Goal: Complete application form

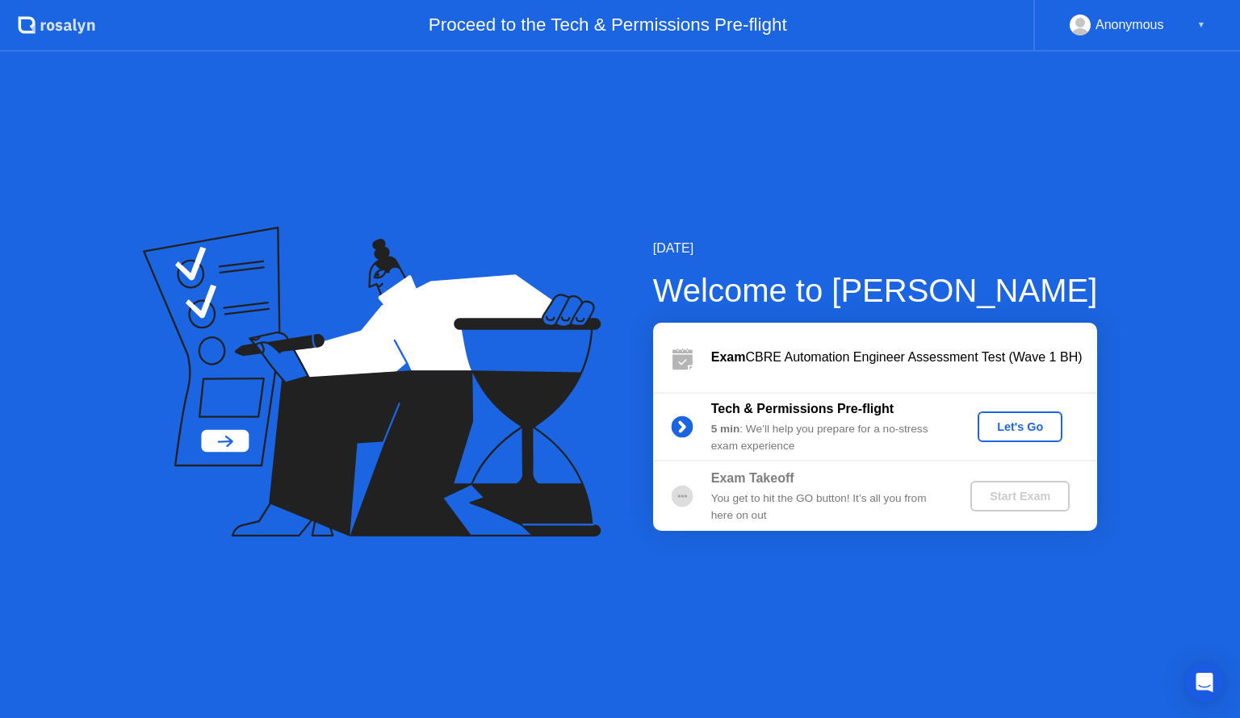
click at [1030, 426] on div "Let's Go" at bounding box center [1020, 427] width 72 height 13
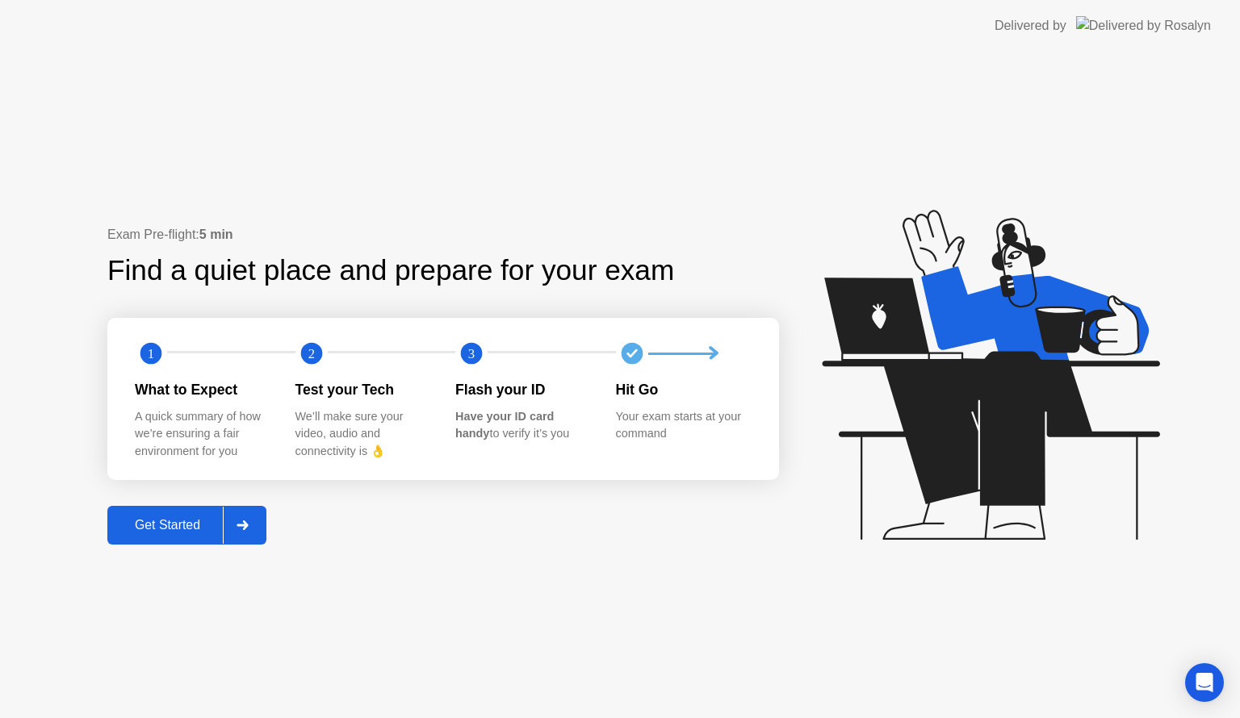
click at [162, 521] on div "Get Started" at bounding box center [167, 525] width 111 height 15
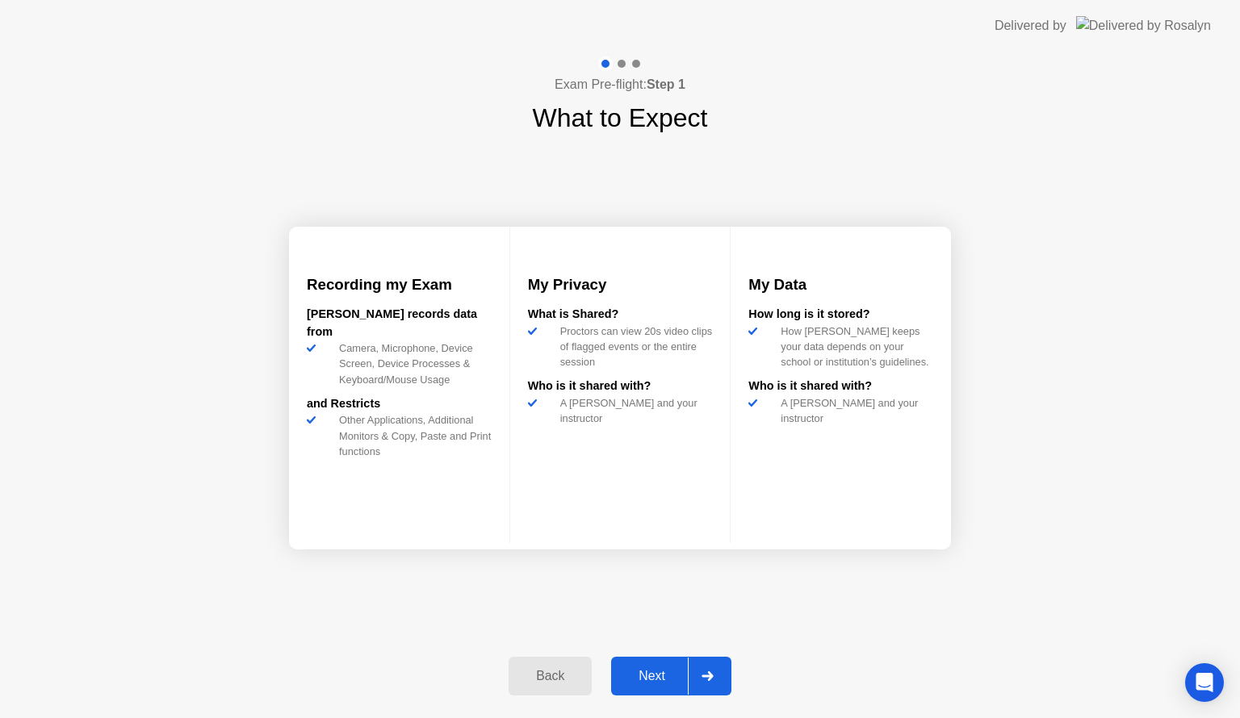
click at [673, 675] on div "Next" at bounding box center [652, 676] width 72 height 15
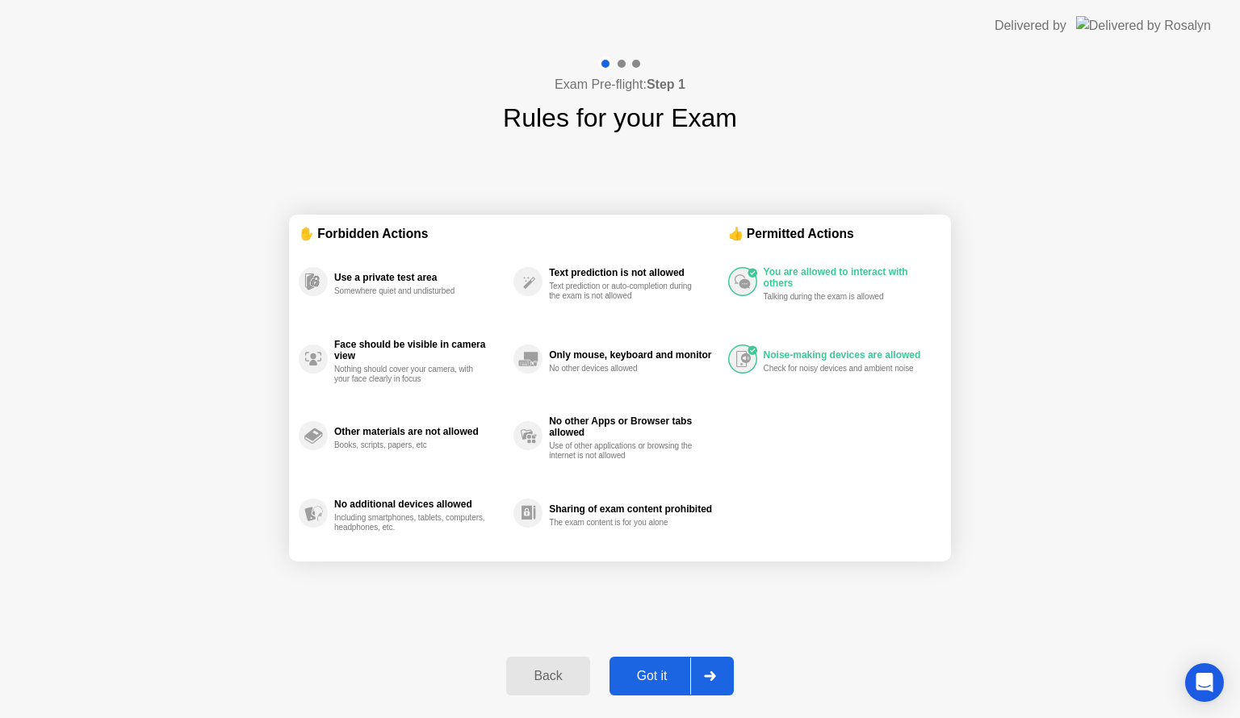
click at [673, 675] on div "Got it" at bounding box center [652, 676] width 76 height 15
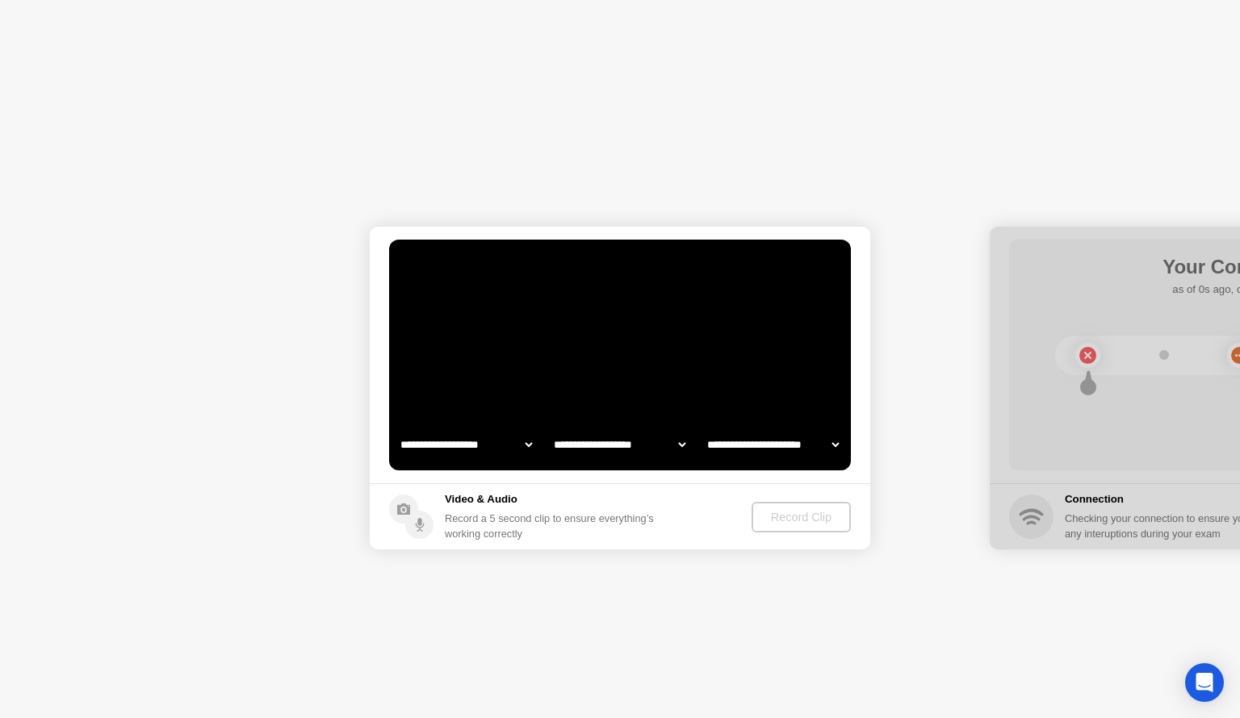
select select "**********"
select select "*******"
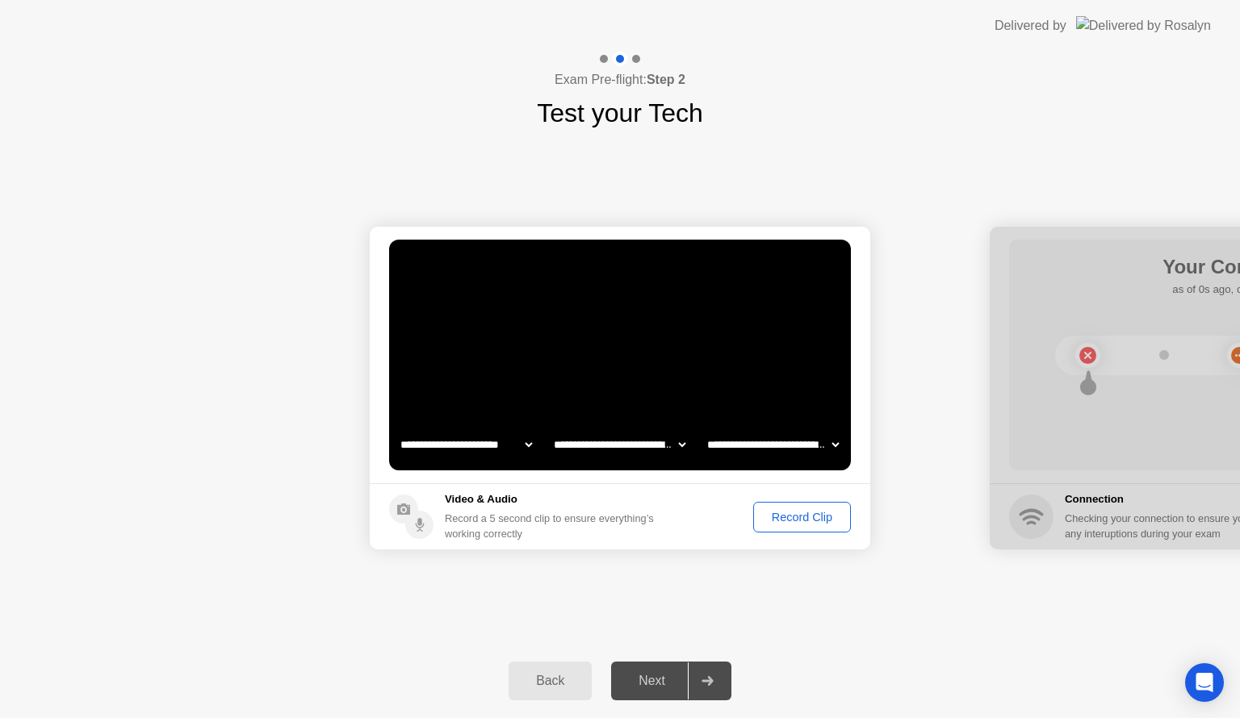
click at [810, 515] on div "Record Clip" at bounding box center [802, 517] width 86 height 13
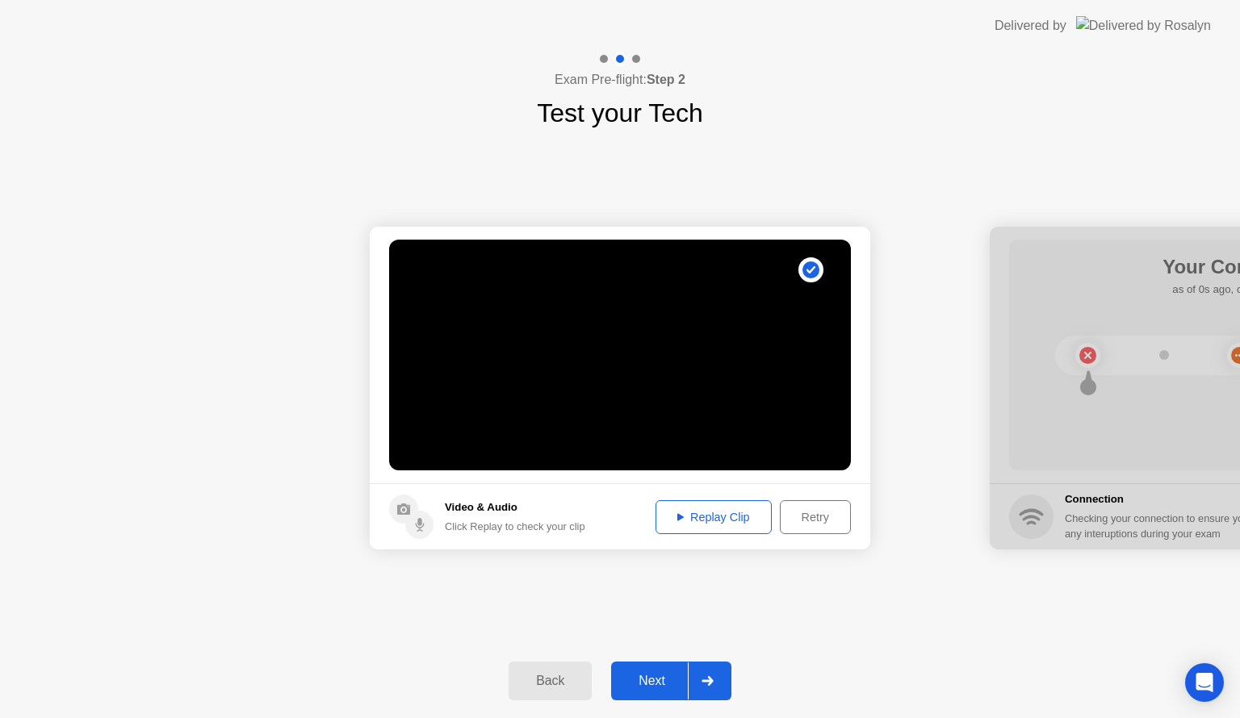
click at [722, 521] on div "Replay Clip" at bounding box center [713, 517] width 105 height 13
click at [662, 674] on div "Next" at bounding box center [652, 681] width 72 height 15
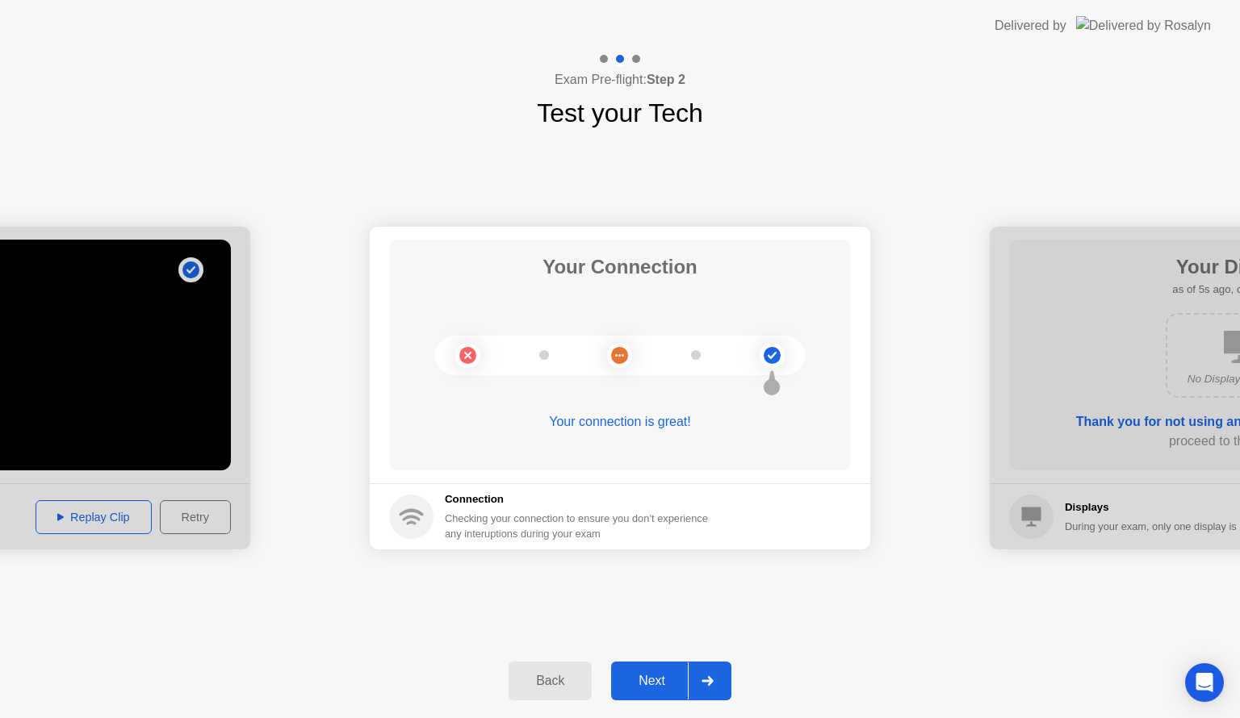
click at [662, 674] on div "Next" at bounding box center [652, 681] width 72 height 15
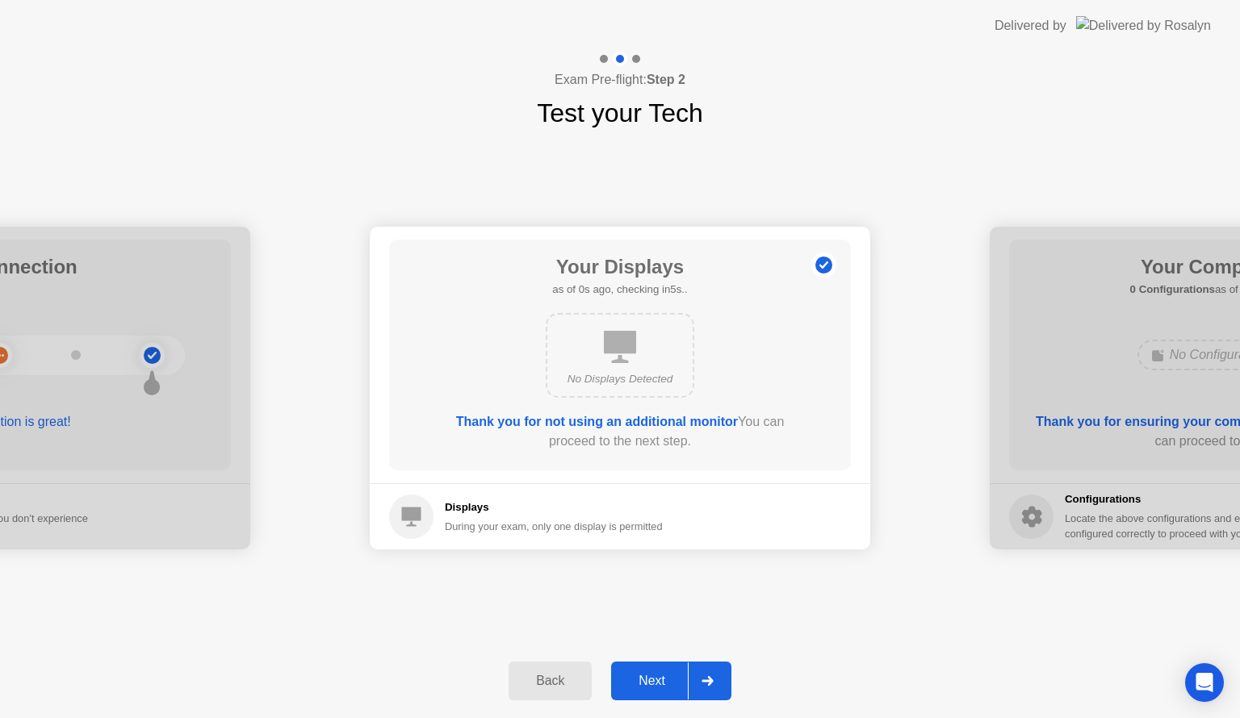
click at [662, 674] on div "Next" at bounding box center [652, 681] width 72 height 15
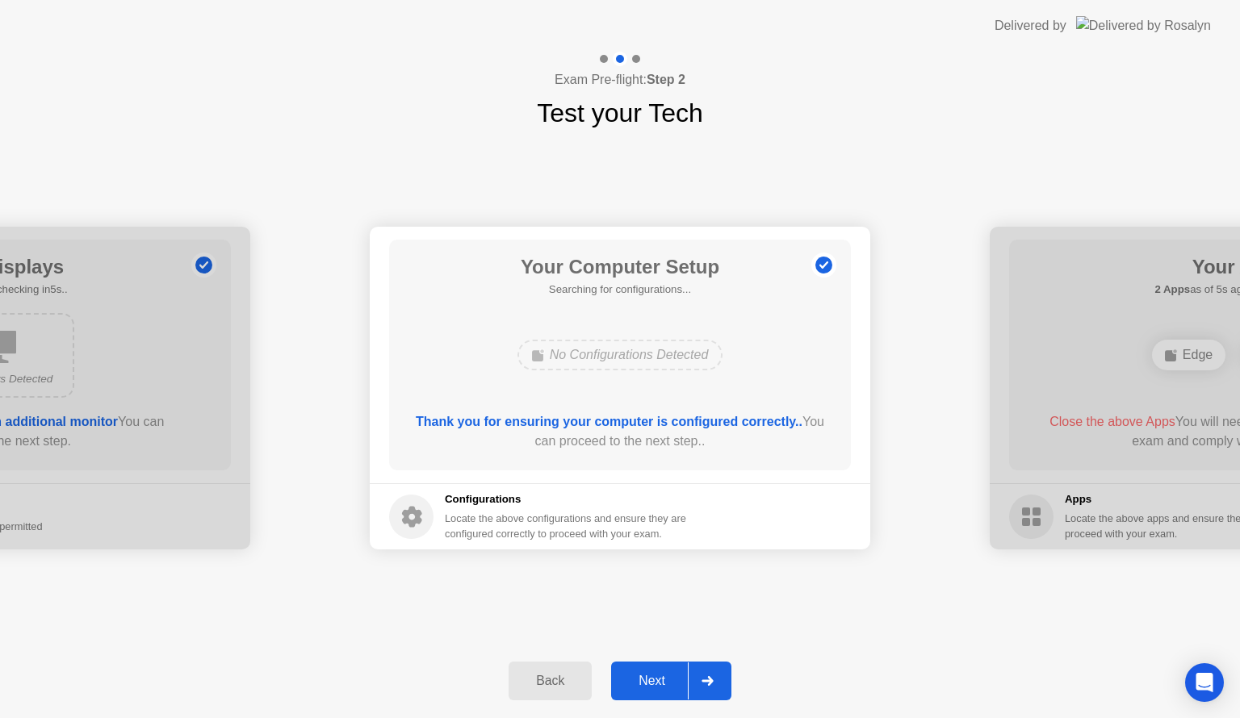
click at [662, 674] on div "Next" at bounding box center [652, 681] width 72 height 15
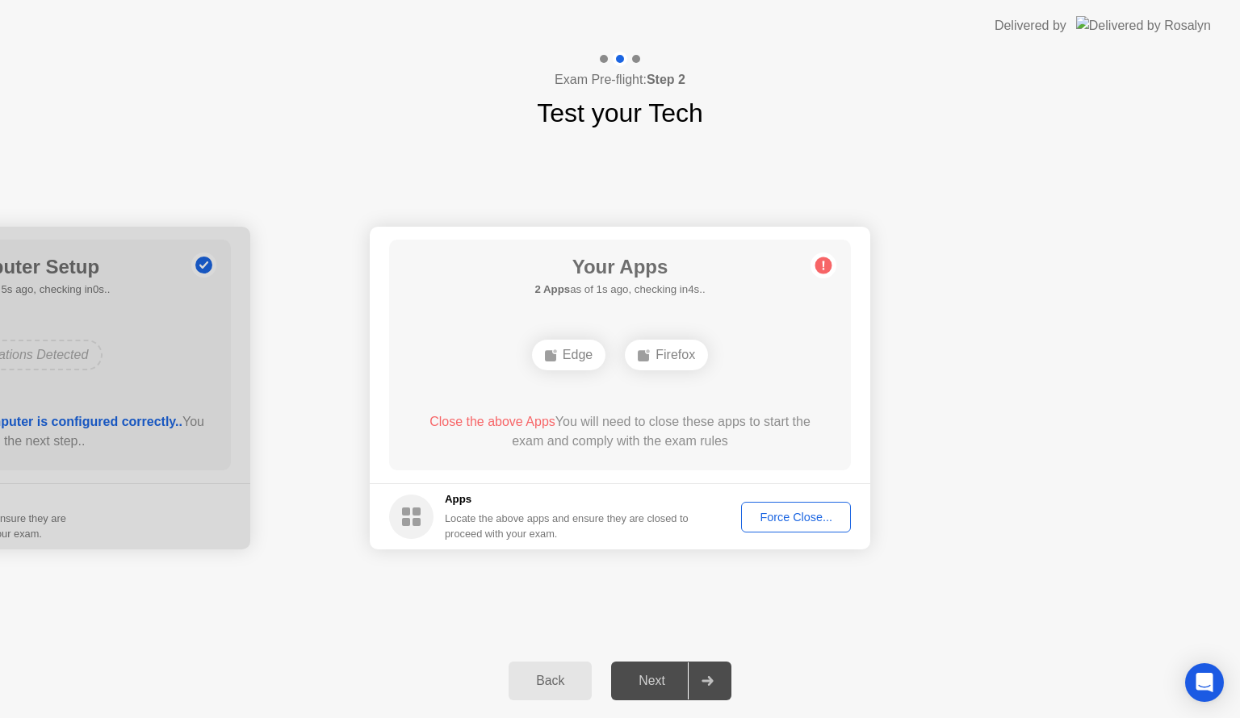
click at [799, 513] on div "Force Close..." at bounding box center [796, 517] width 98 height 13
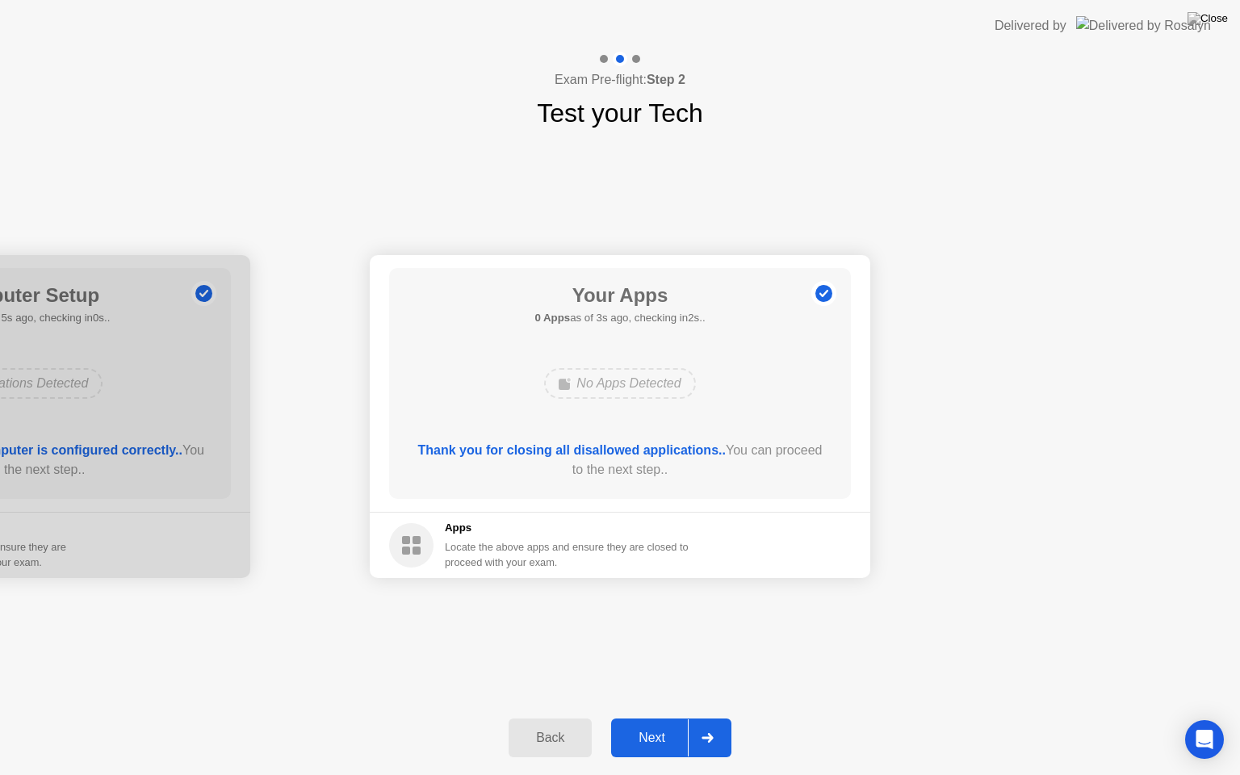
click at [655, 718] on div "Next" at bounding box center [652, 738] width 72 height 15
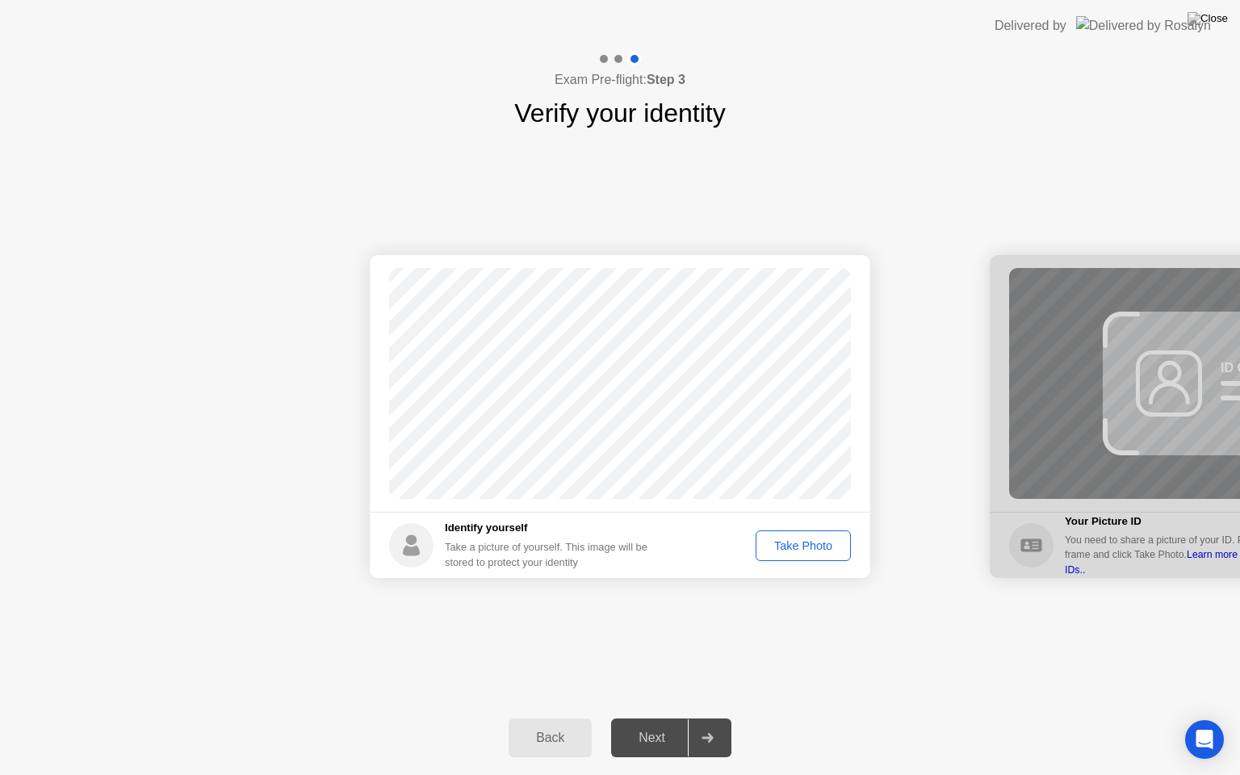
click at [796, 542] on div "Take Photo" at bounding box center [803, 545] width 84 height 13
click at [638, 718] on div "Next" at bounding box center [652, 738] width 72 height 15
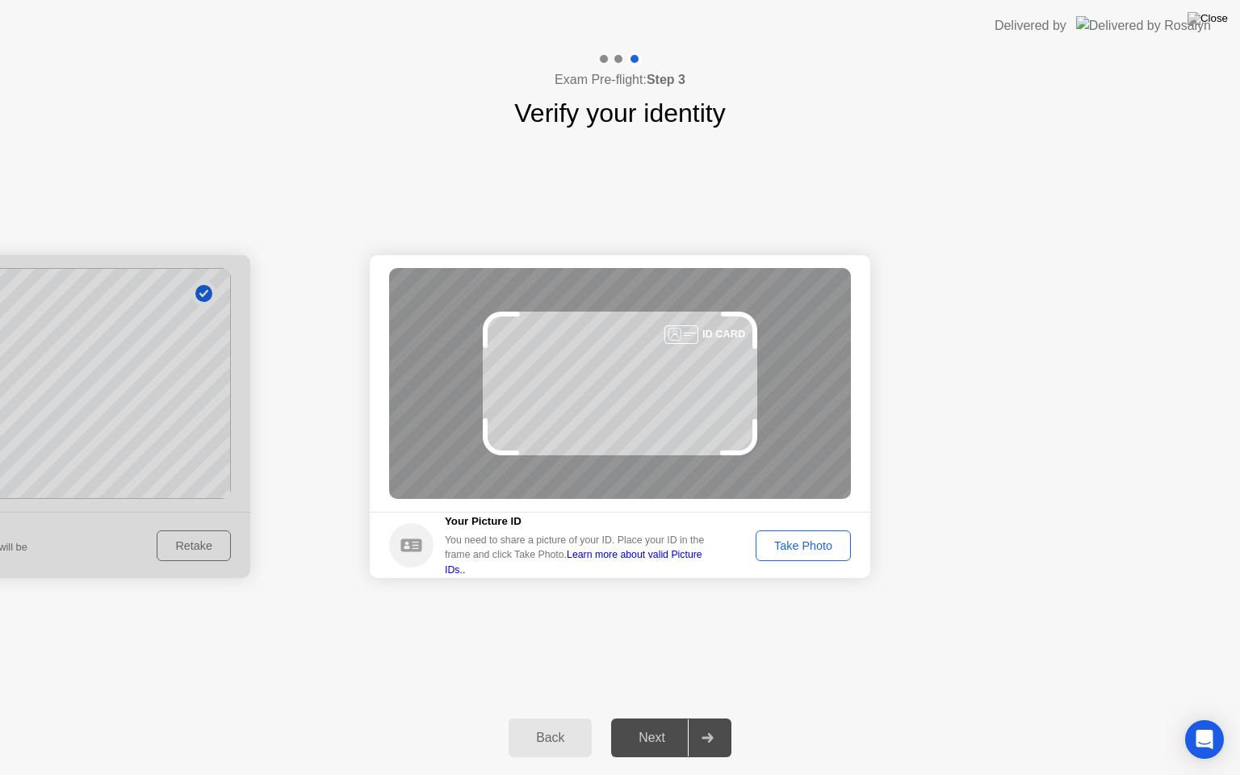
click at [638, 718] on div "Next" at bounding box center [652, 738] width 72 height 15
click at [790, 551] on div "Take Photo" at bounding box center [803, 545] width 84 height 13
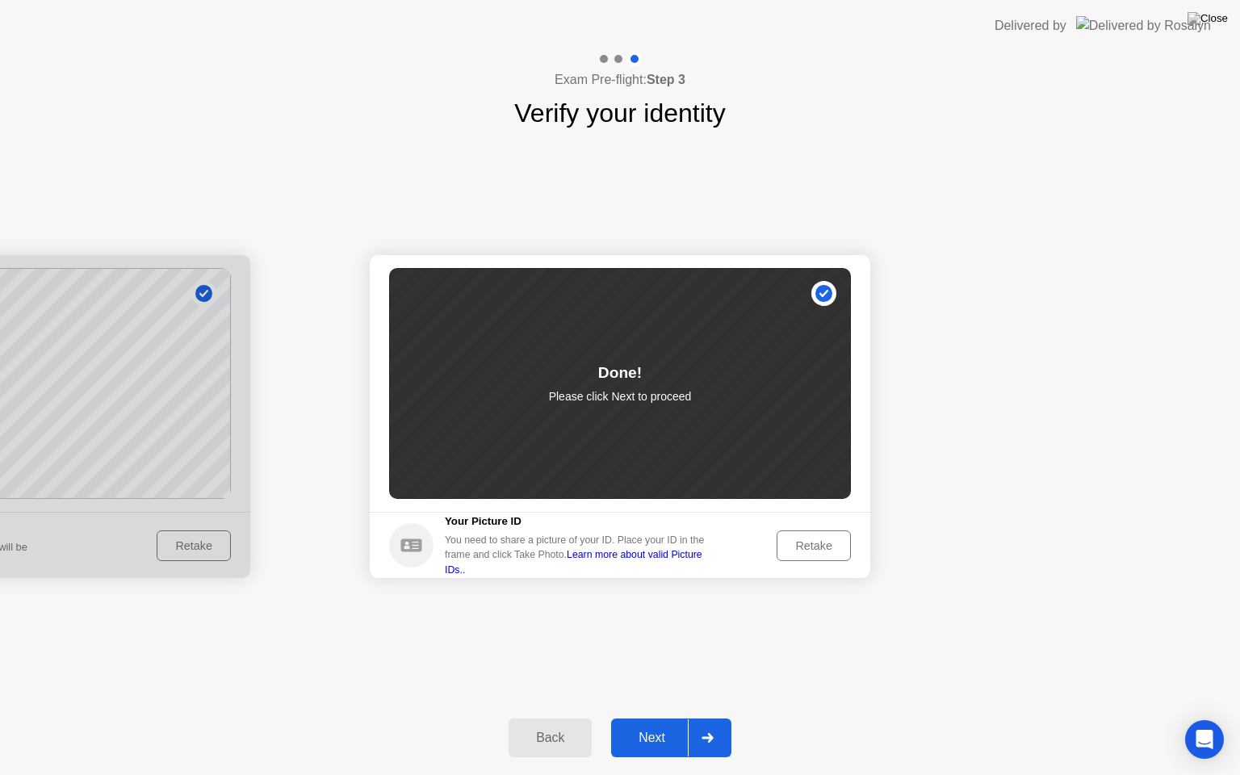
click at [664, 718] on div "Next" at bounding box center [652, 738] width 72 height 15
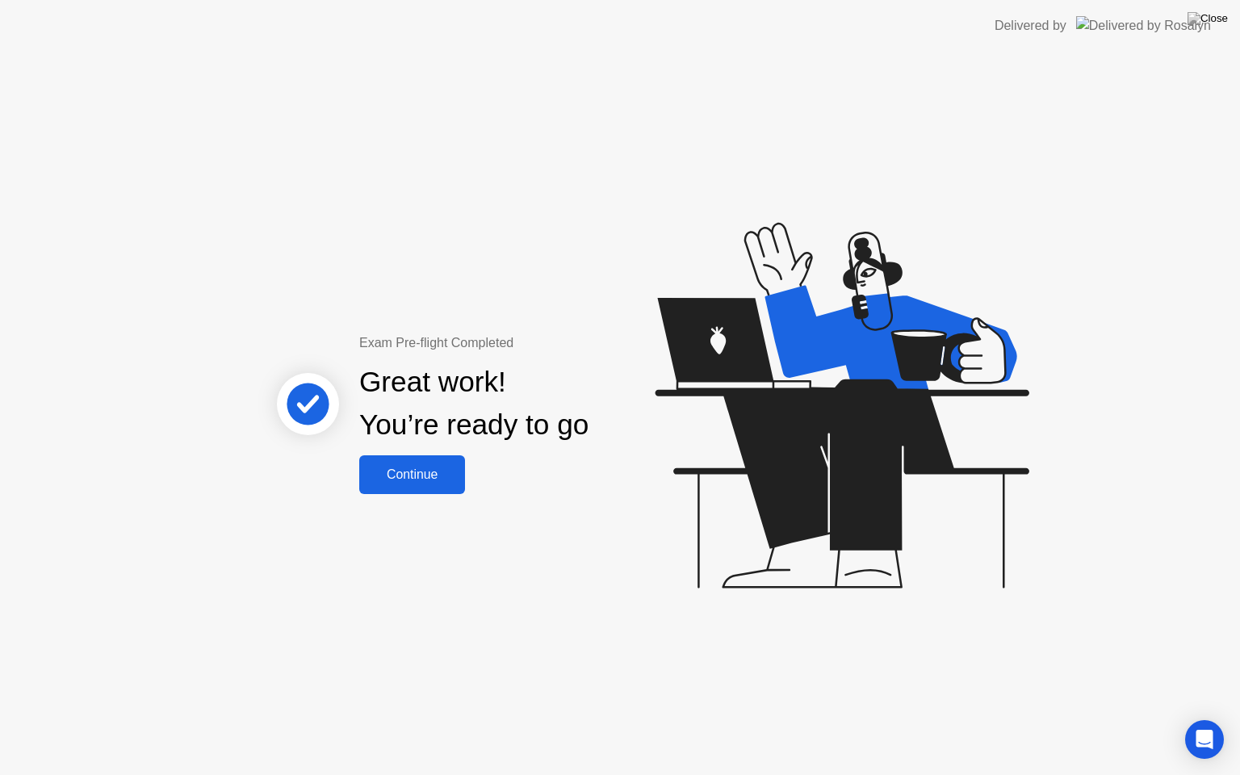
click at [411, 471] on div "Continue" at bounding box center [412, 474] width 96 height 15
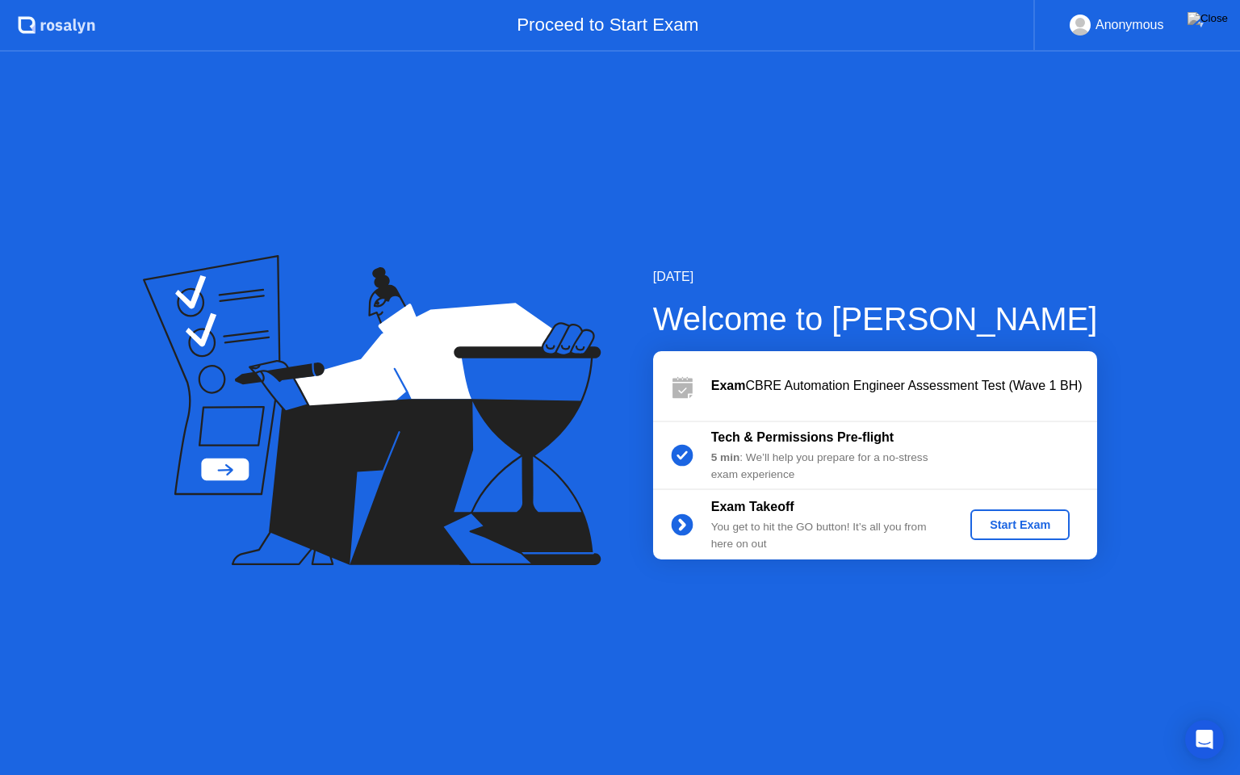
click at [1000, 525] on div "Start Exam" at bounding box center [1020, 524] width 86 height 13
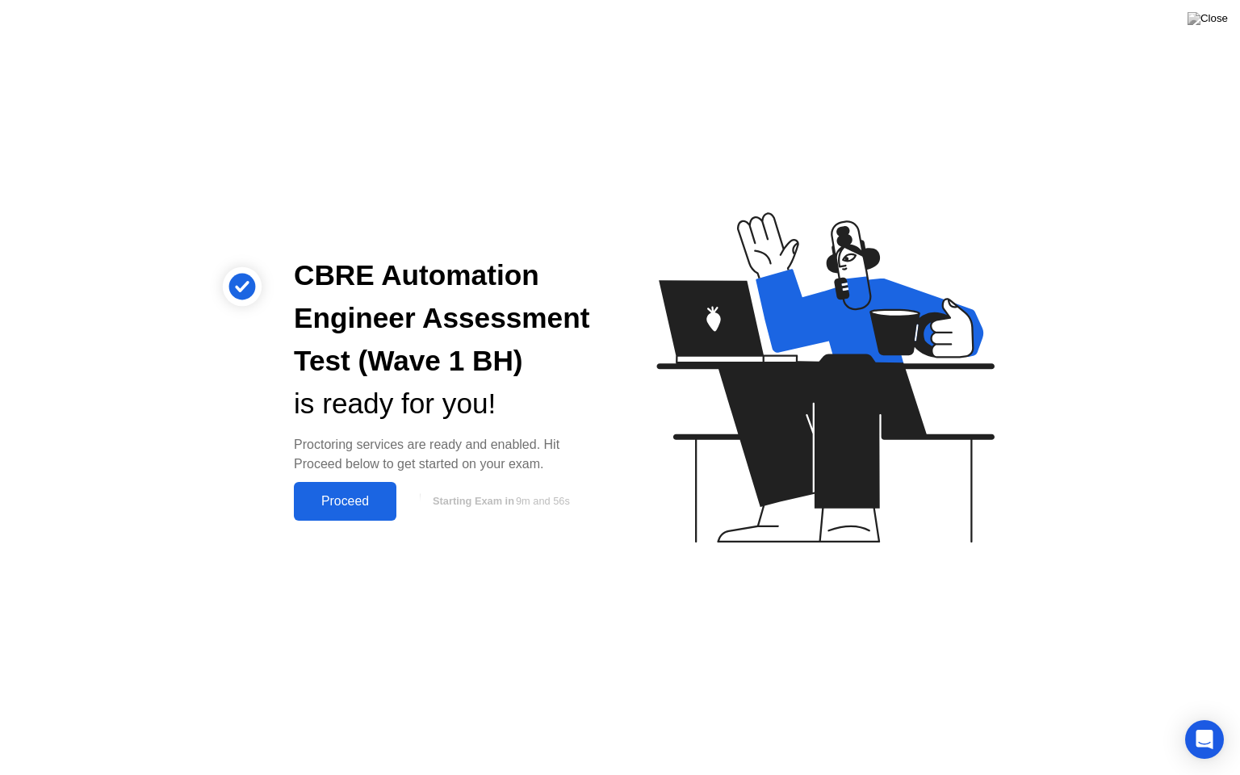
click at [368, 506] on div "Proceed" at bounding box center [345, 501] width 93 height 15
